Goal: Check status: Check status

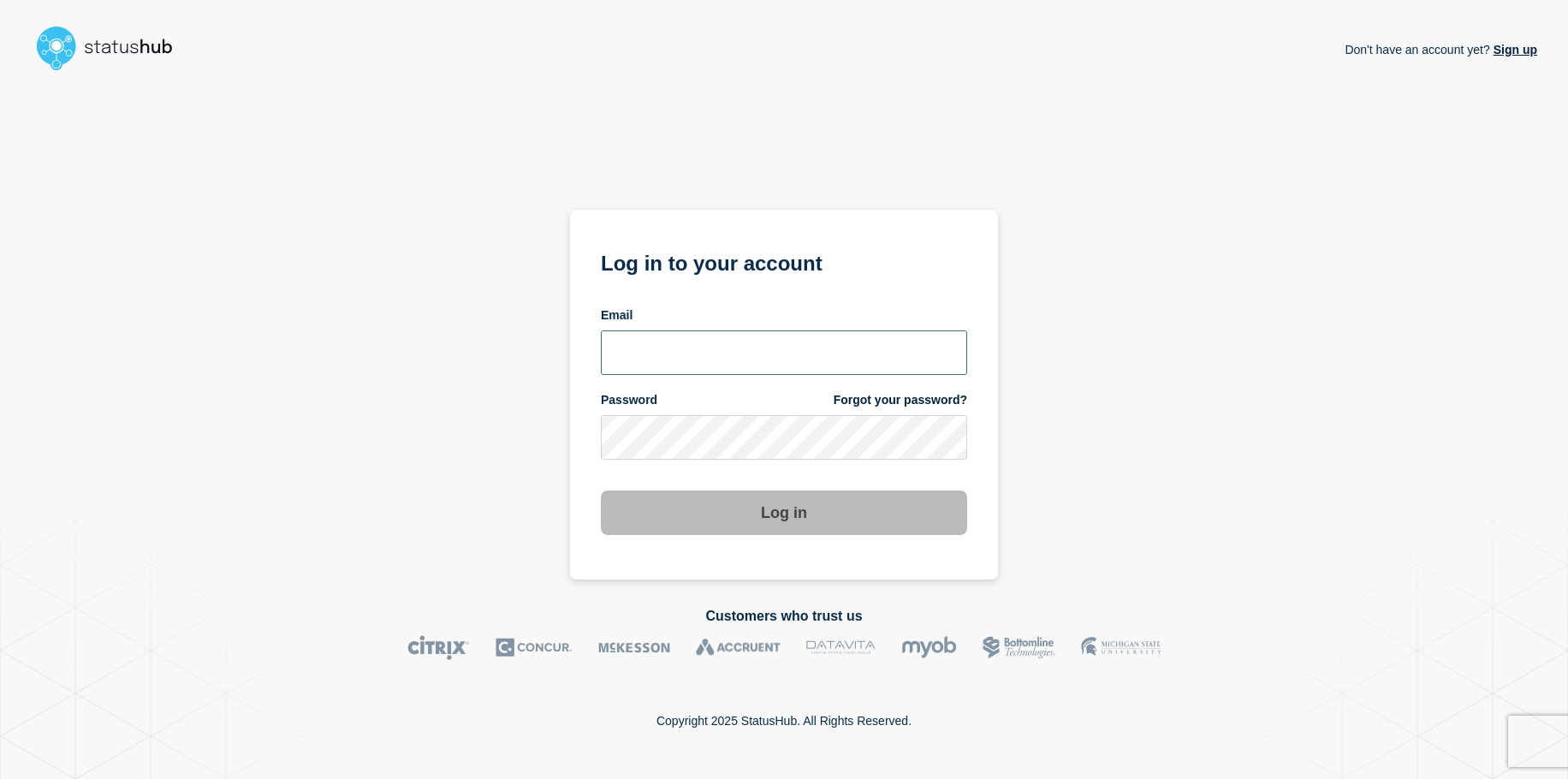
type input "jrmalon@clemson.edu"
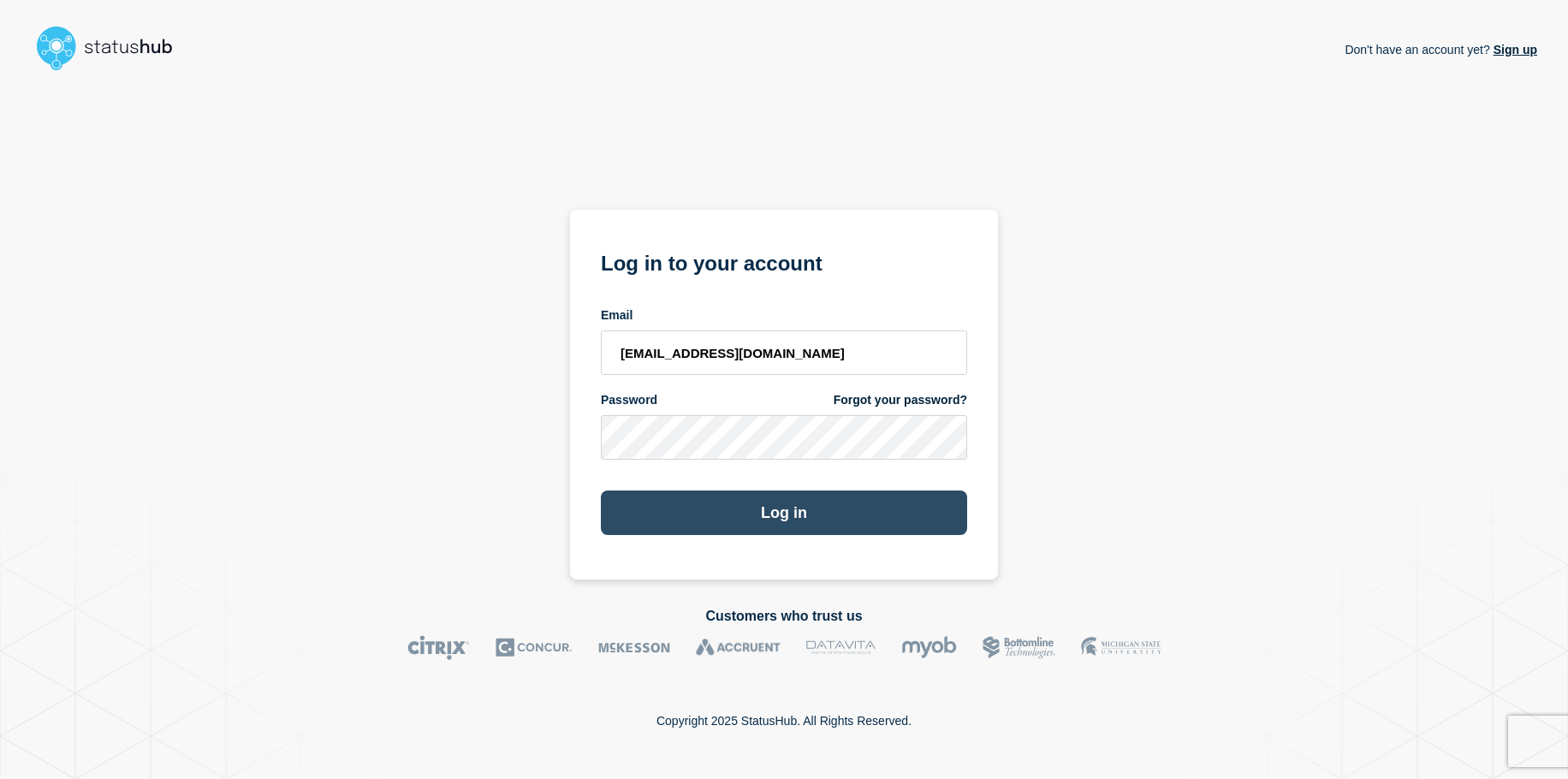
click at [843, 497] on button "Log in" at bounding box center [784, 513] width 366 height 44
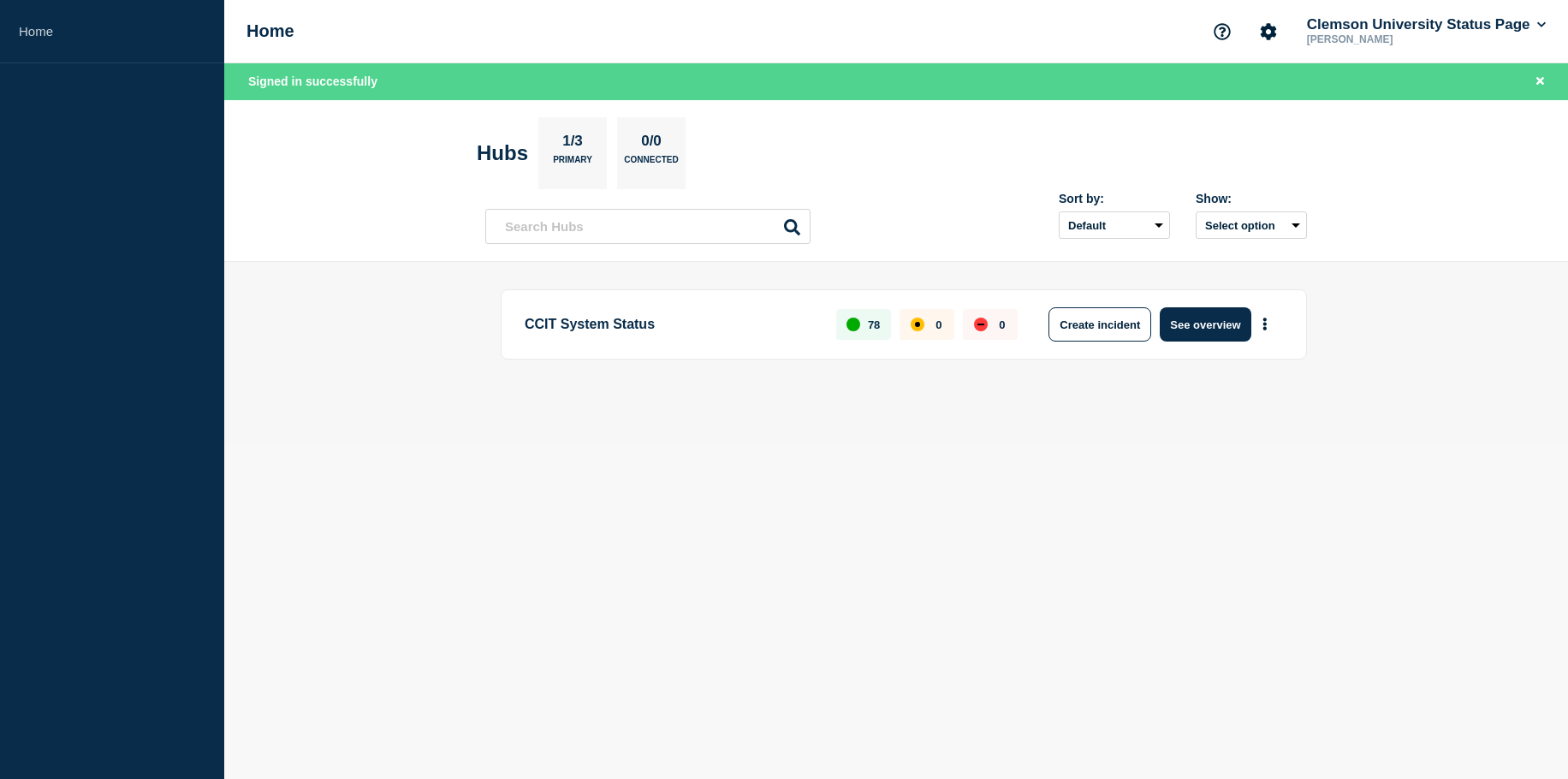
click at [1460, 287] on main "CCIT System Status 78 0 0 Create incident See overview" at bounding box center [896, 353] width 1344 height 182
click at [1453, 291] on main "CCIT System Status 78 0 0 Create incident See overview" at bounding box center [896, 353] width 1344 height 182
click at [1381, 281] on main "CCIT System Status 78 0 0 Create incident See overview" at bounding box center [896, 353] width 1344 height 182
click at [1378, 281] on main "CCIT System Status 78 0 0 Create incident See overview" at bounding box center [896, 353] width 1344 height 182
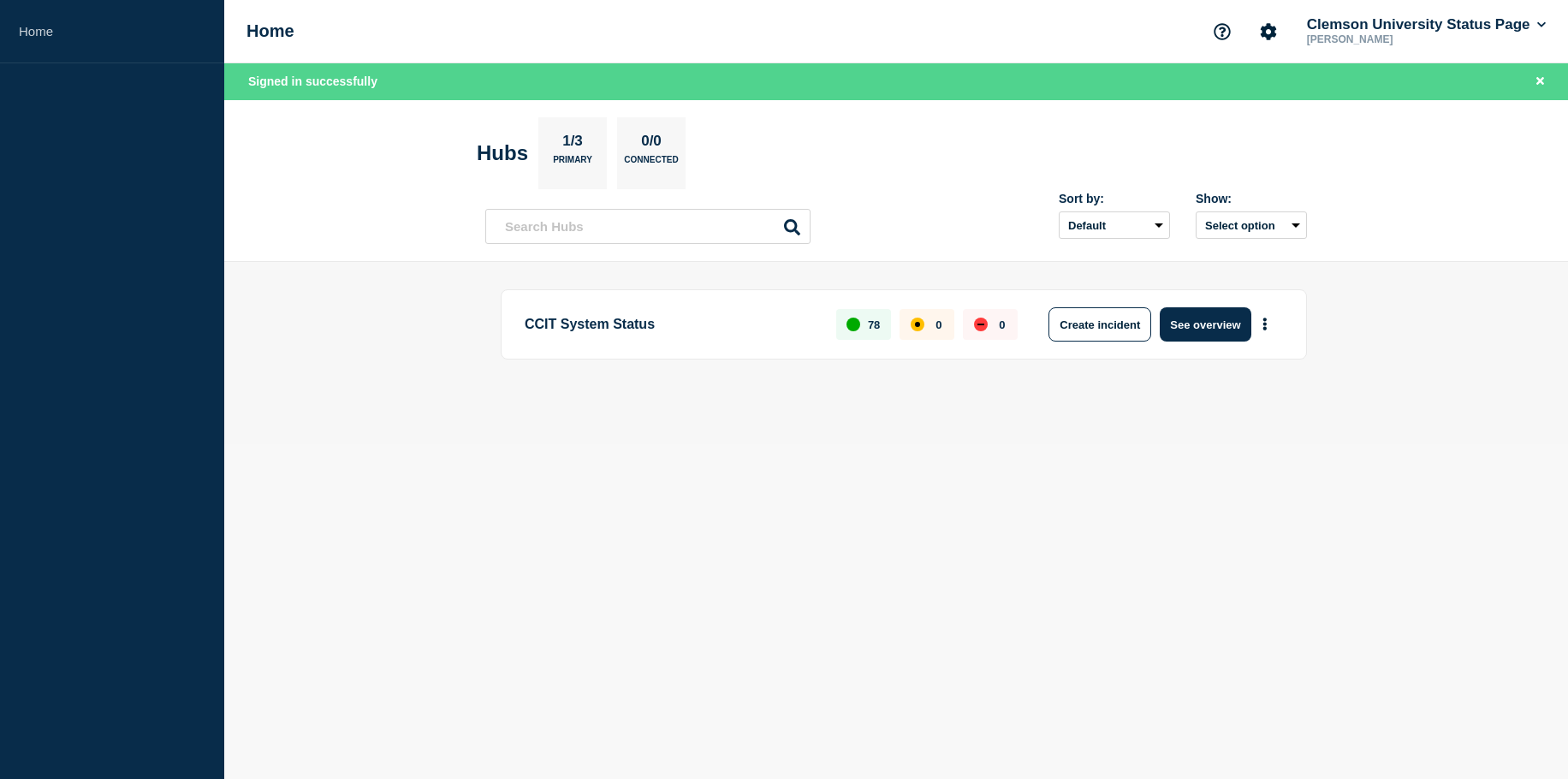
click at [1378, 281] on main "CCIT System Status 78 0 0 Create incident See overview" at bounding box center [896, 353] width 1344 height 182
click at [1381, 274] on main "CCIT System Status 78 0 0 Create incident See overview" at bounding box center [896, 353] width 1344 height 182
click at [1478, 342] on main "CCIT System Status 78 0 0 Create incident See overview" at bounding box center [896, 353] width 1344 height 182
click at [1393, 380] on main "CCIT System Status 78 0 0 Create incident See overview" at bounding box center [896, 353] width 1344 height 182
click at [1436, 214] on header "Hubs 1/3 Primary 0/0 Connected Sort by: Default Last added Last updated Most ac…" at bounding box center [896, 182] width 1344 height 163
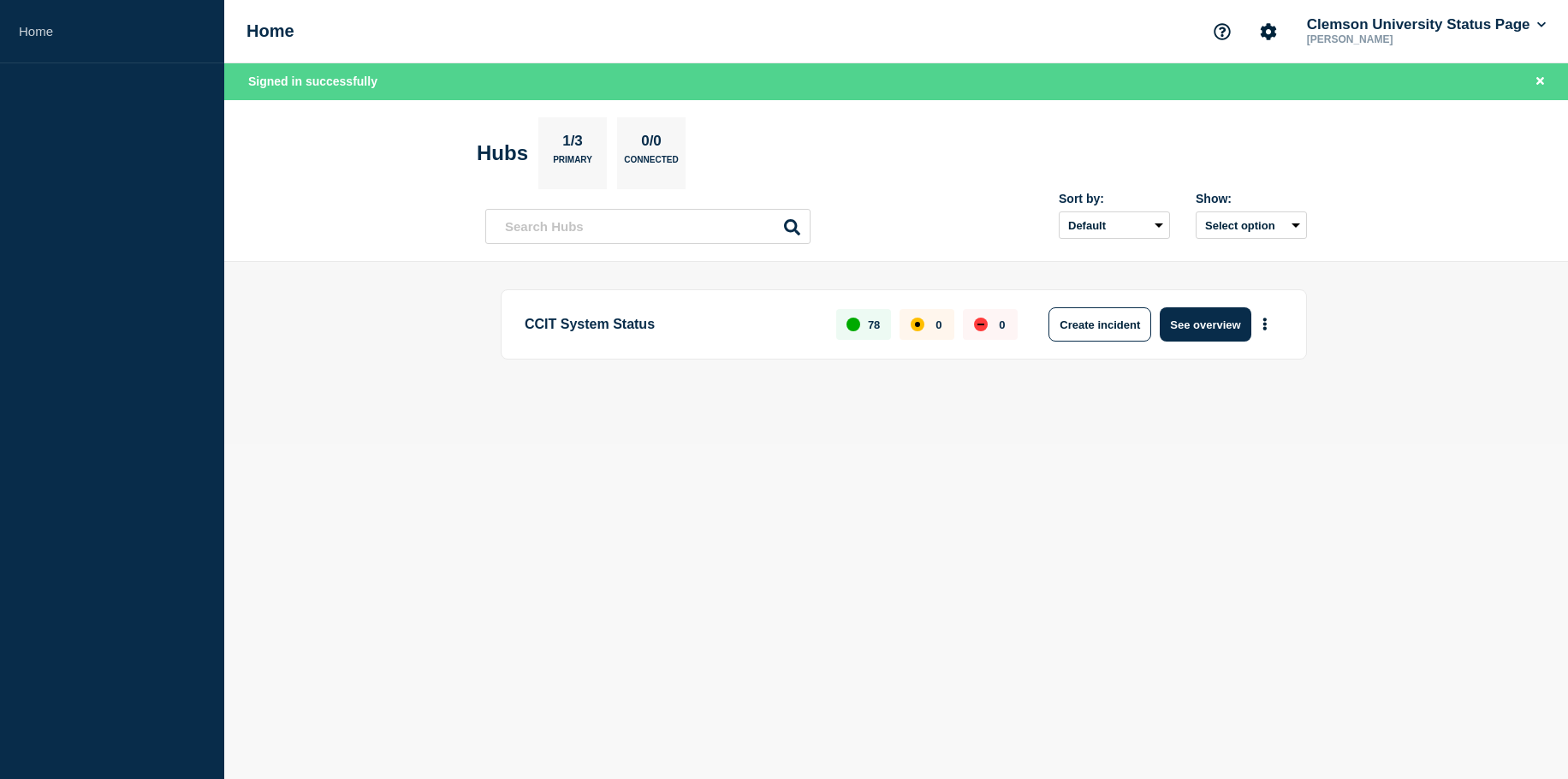
click at [1359, 309] on main "CCIT System Status 78 0 0 Create incident See overview" at bounding box center [896, 353] width 1344 height 182
click at [1361, 307] on main "CCIT System Status 78 0 0 Create incident See overview" at bounding box center [896, 353] width 1344 height 182
click at [1365, 305] on main "CCIT System Status 78 0 0 Create incident See overview" at bounding box center [896, 353] width 1344 height 182
click at [1359, 338] on main "CCIT System Status 78 0 0 Create incident See overview" at bounding box center [896, 353] width 1344 height 182
click at [1196, 328] on button "See overview" at bounding box center [1205, 325] width 91 height 34
